Goal: Check status: Check status

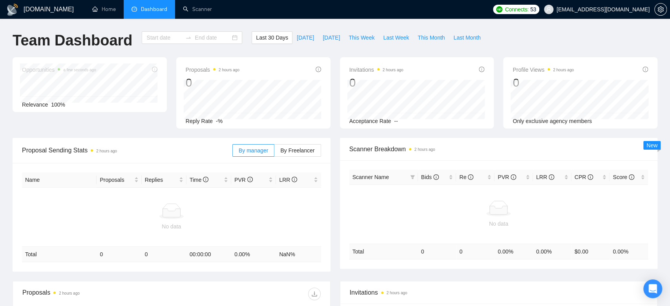
type input "[DATE]"
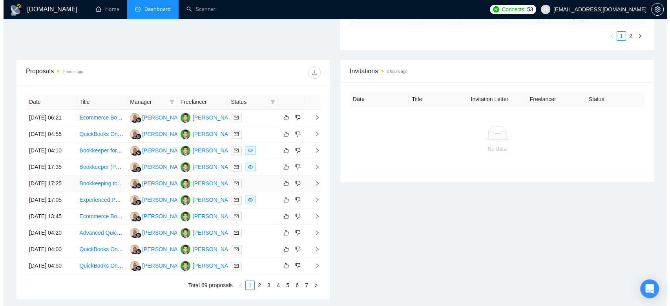
scroll to position [348, 0]
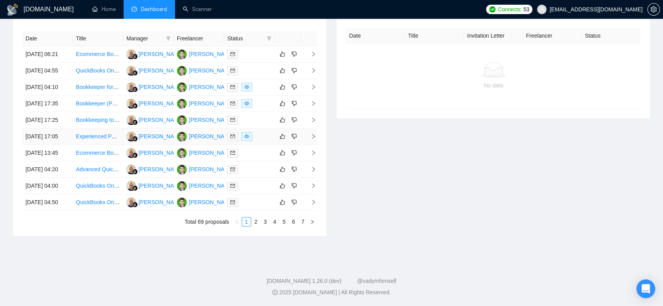
click at [258, 141] on div at bounding box center [249, 136] width 44 height 9
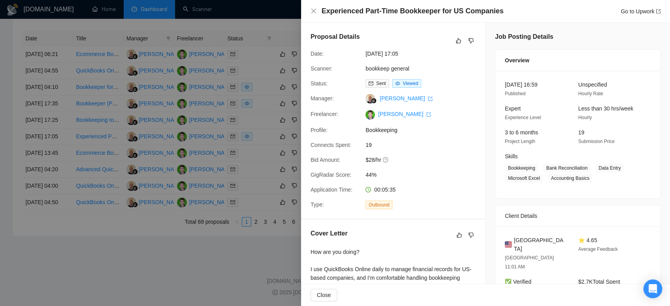
scroll to position [131, 0]
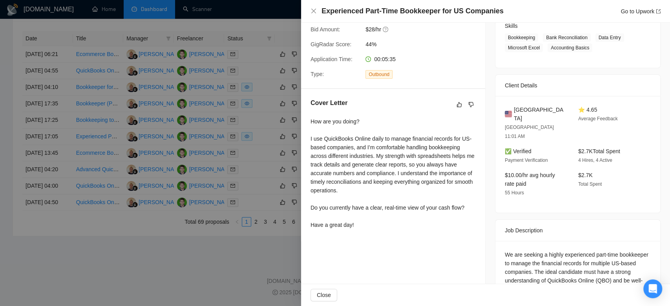
click at [251, 118] on div at bounding box center [335, 153] width 670 height 306
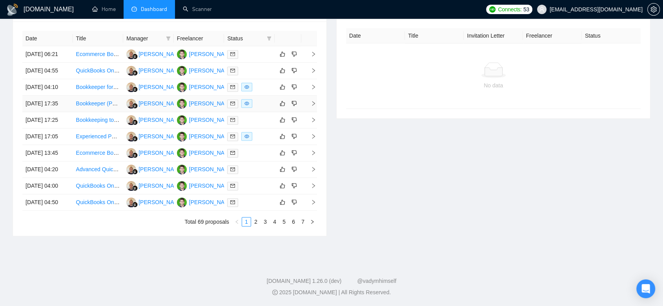
click at [262, 105] on div at bounding box center [249, 103] width 44 height 9
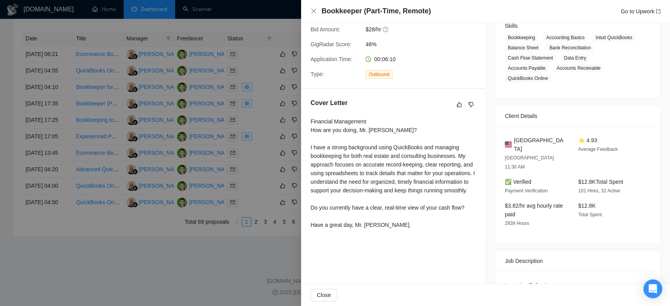
click at [267, 211] on div at bounding box center [335, 153] width 670 height 306
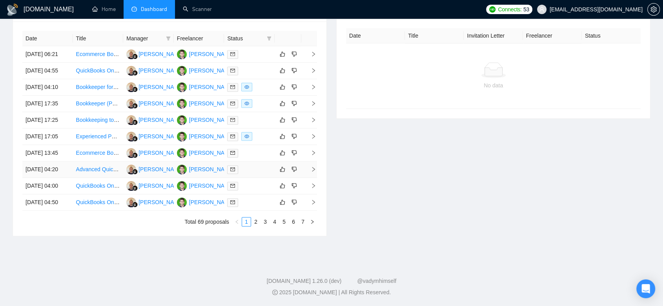
click at [249, 178] on td at bounding box center [249, 170] width 51 height 16
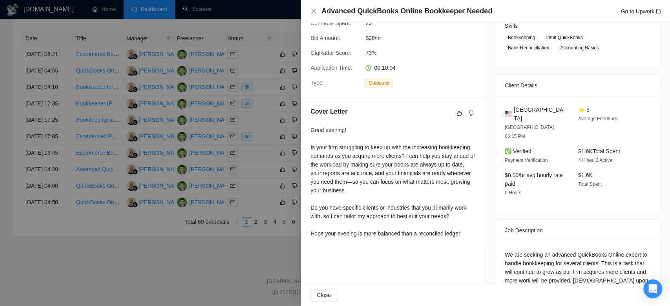
click at [251, 252] on div at bounding box center [335, 153] width 670 height 306
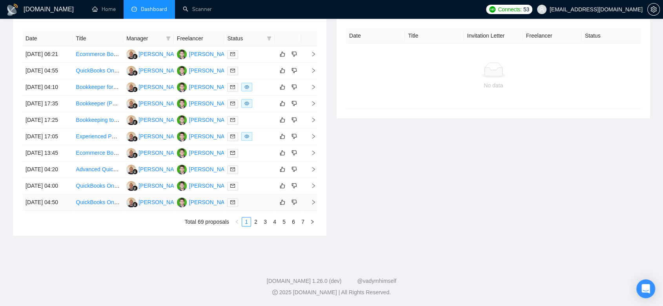
click at [249, 207] on div at bounding box center [249, 202] width 44 height 9
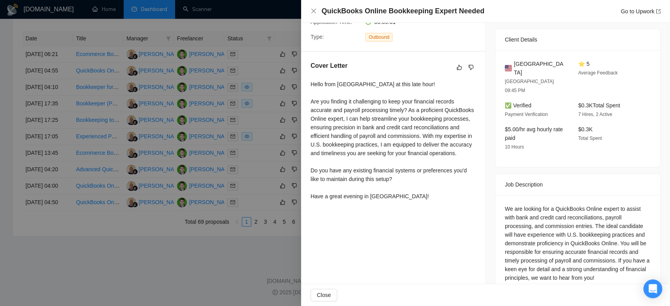
scroll to position [46, 0]
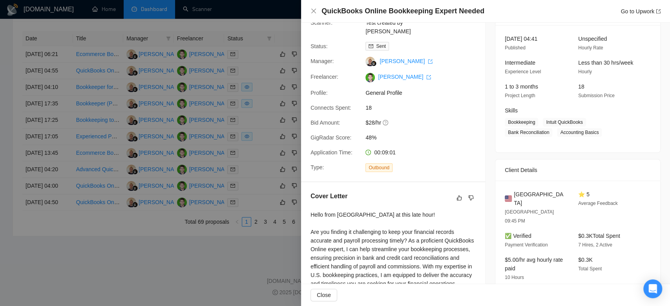
click at [261, 208] on div at bounding box center [335, 153] width 670 height 306
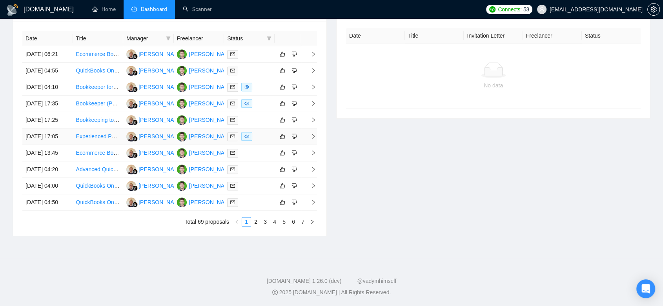
click at [263, 141] on div at bounding box center [249, 136] width 44 height 9
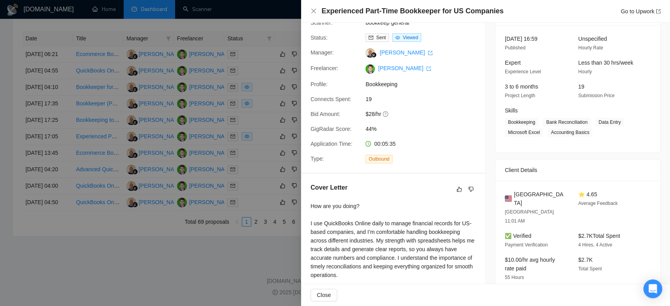
scroll to position [133, 0]
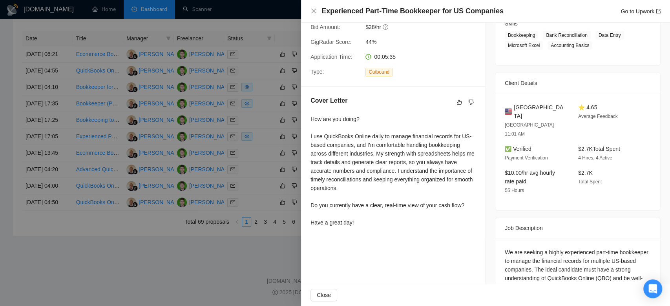
click at [258, 234] on div at bounding box center [335, 153] width 670 height 306
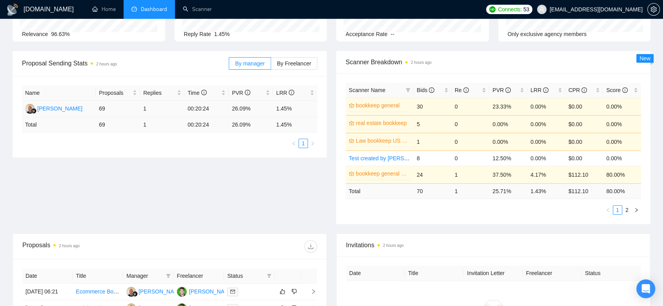
scroll to position [0, 0]
